Goal: Transaction & Acquisition: Subscribe to service/newsletter

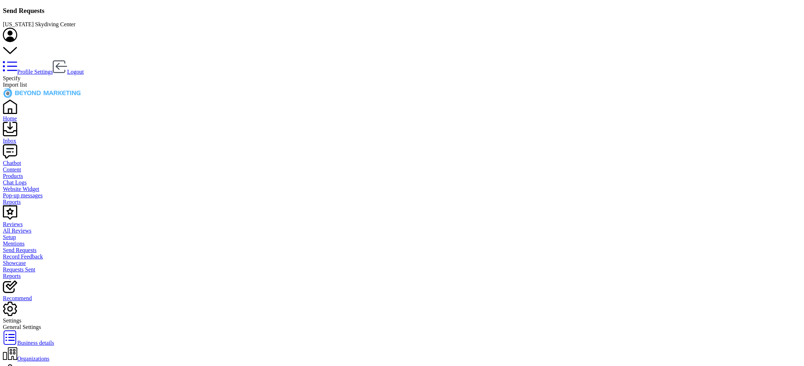
scroll to position [72, 359]
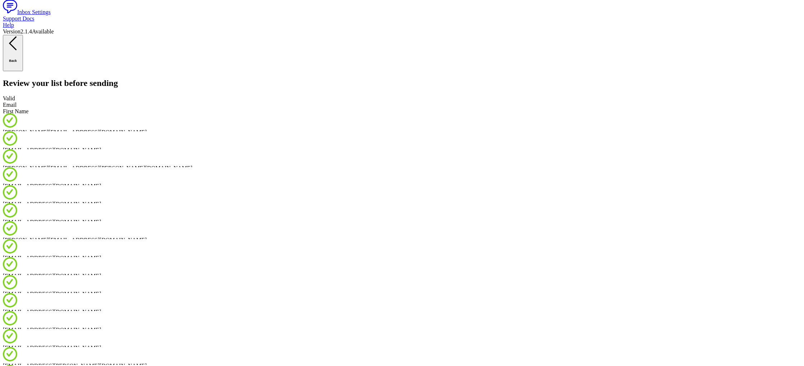
scroll to position [539, 0]
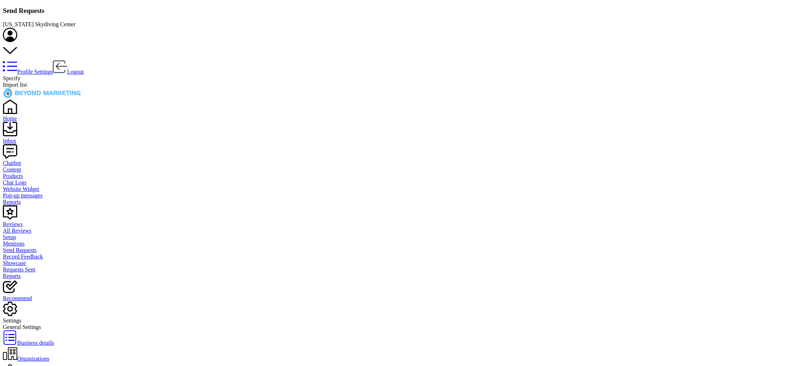
click at [27, 234] on div "Setup" at bounding box center [402, 237] width 799 height 6
click at [28, 227] on div "All Reviews" at bounding box center [402, 230] width 799 height 6
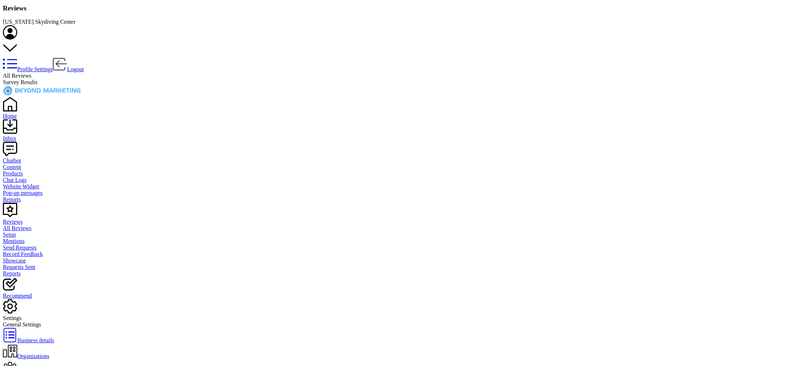
scroll to position [3, 0]
